Goal: Transaction & Acquisition: Purchase product/service

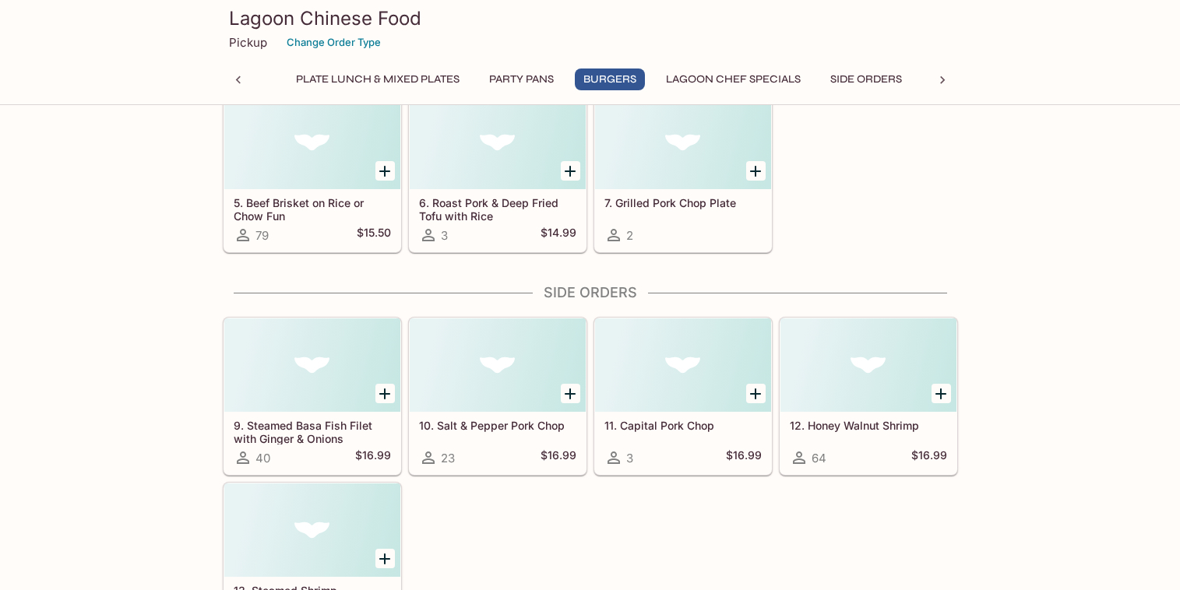
scroll to position [8315, 0]
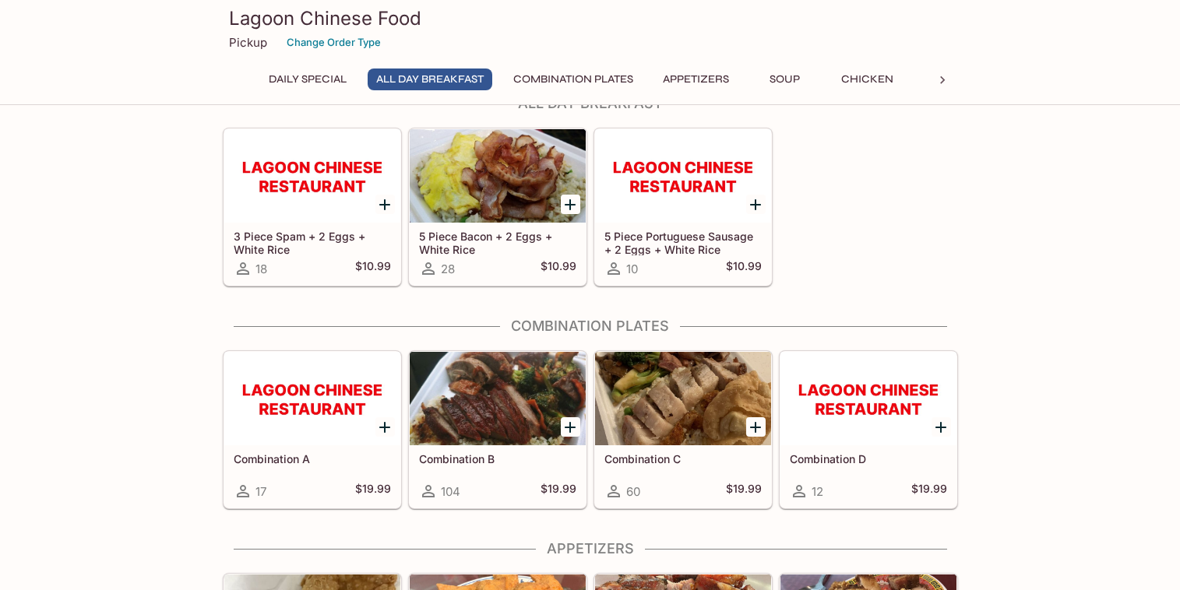
scroll to position [437, 0]
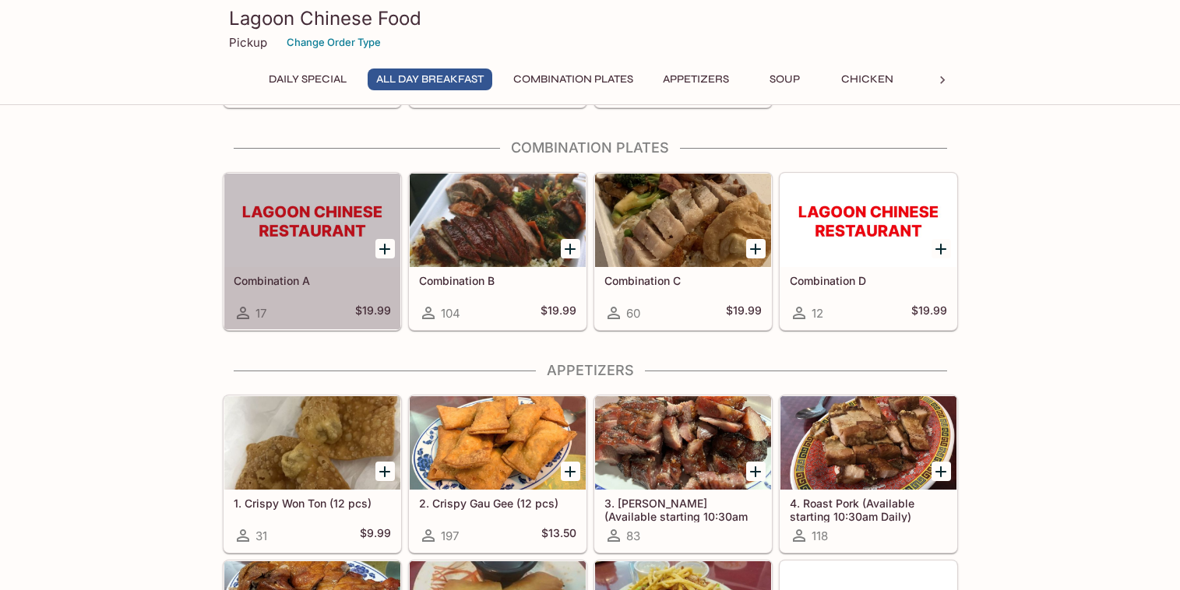
click at [318, 215] on div at bounding box center [312, 220] width 176 height 93
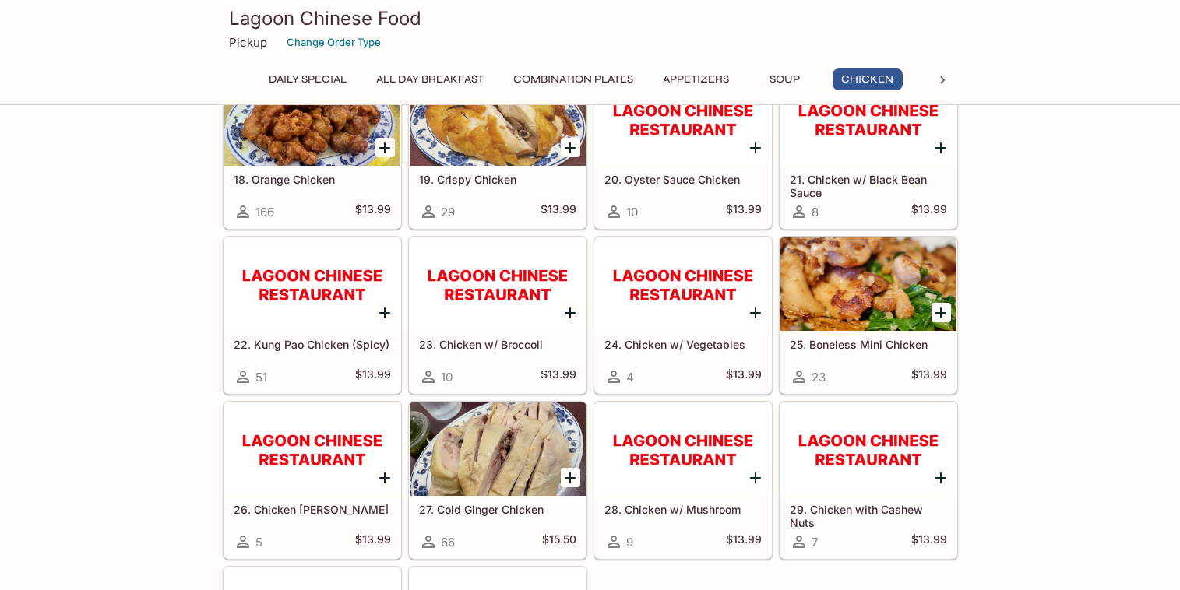
scroll to position [1827, 0]
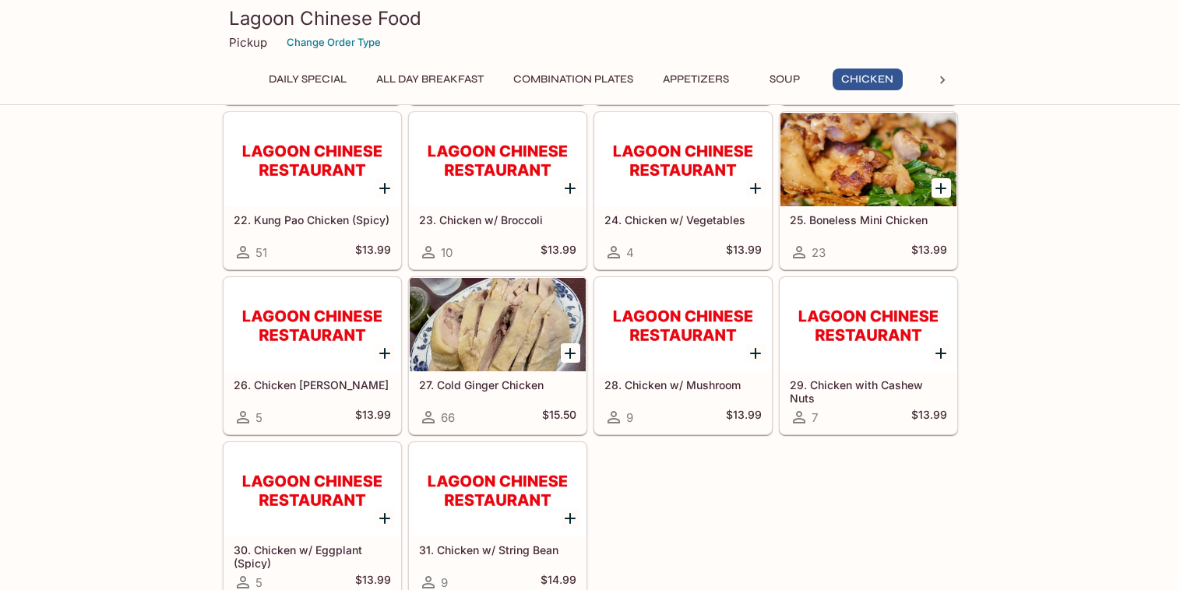
click at [672, 334] on div at bounding box center [683, 324] width 176 height 93
